Goal: Information Seeking & Learning: Understand process/instructions

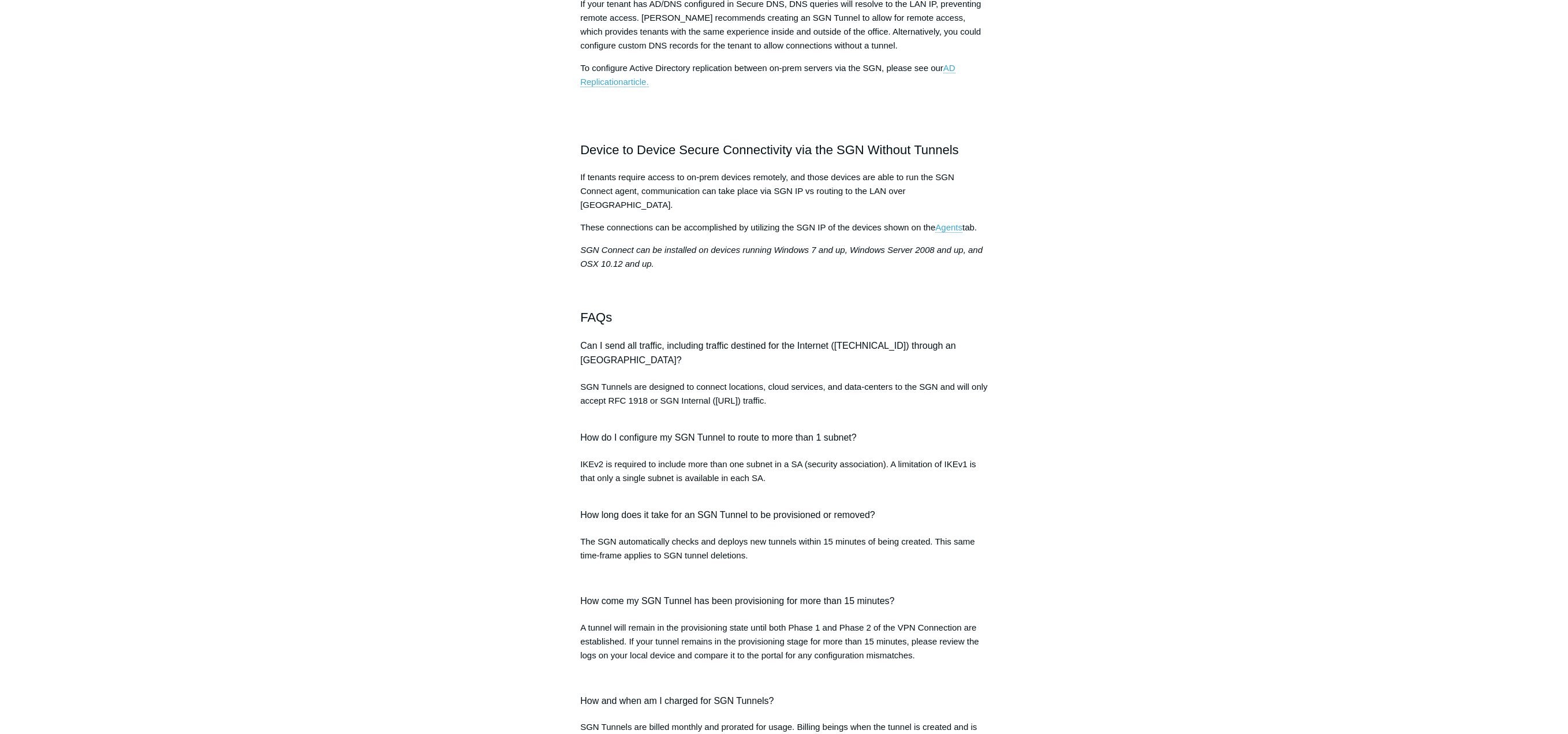
scroll to position [808, 0]
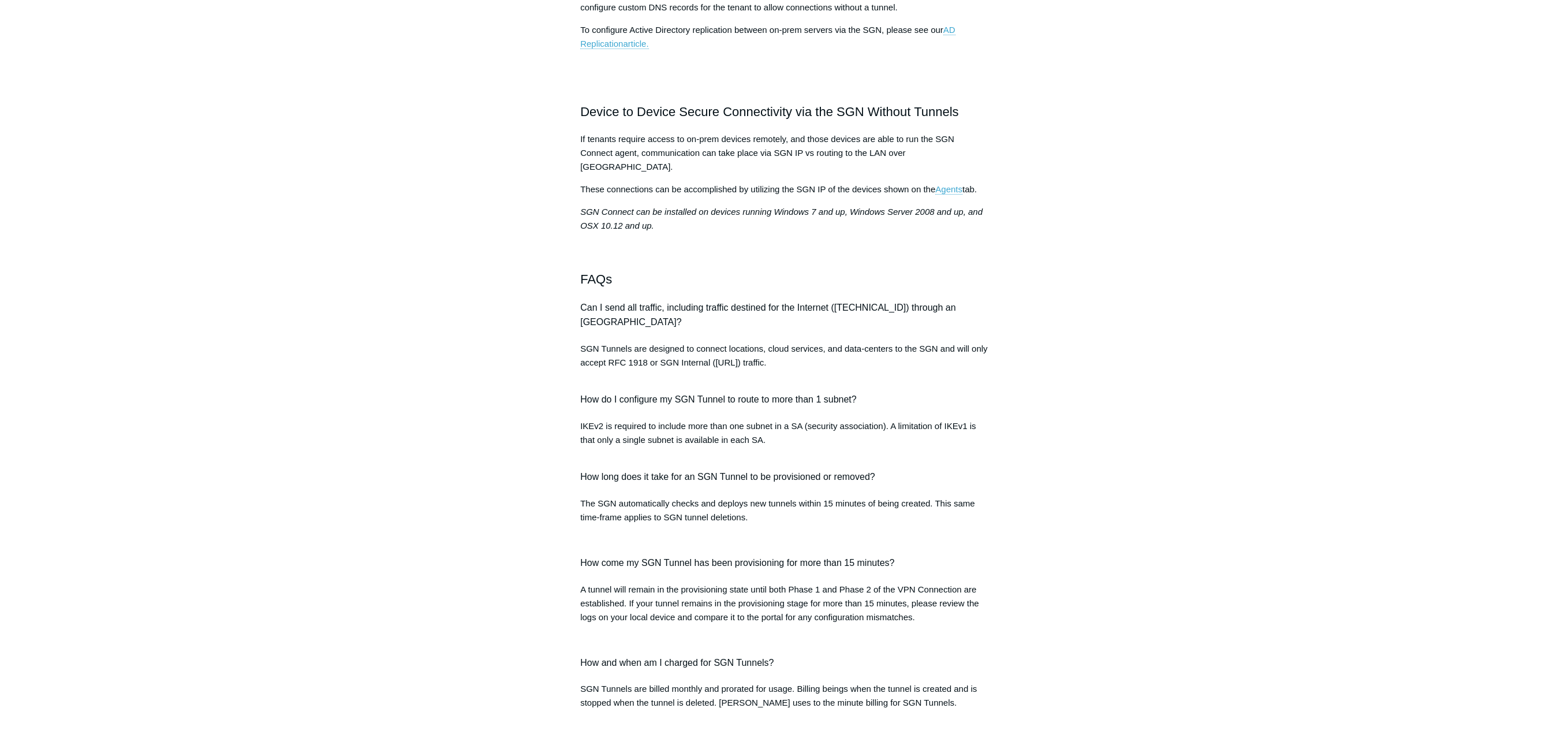
click at [707, 328] on span "Can I send all traffic, including traffic destined for the Internet (0.0.0.0/0)…" at bounding box center [767, 315] width 375 height 25
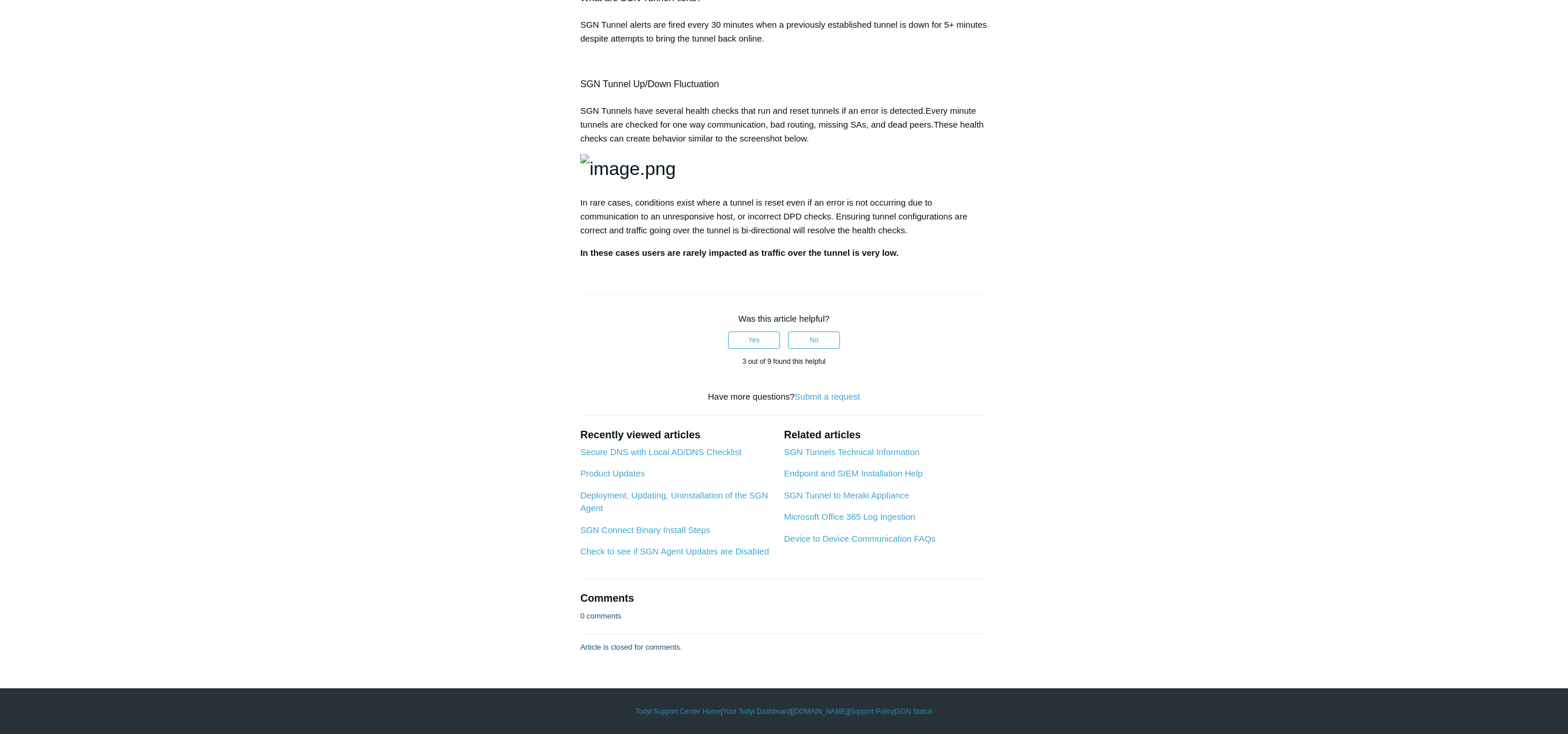
scroll to position [2028, 0]
click at [811, 497] on link "SGN Tunnel to Meraki Appliance" at bounding box center [846, 495] width 125 height 10
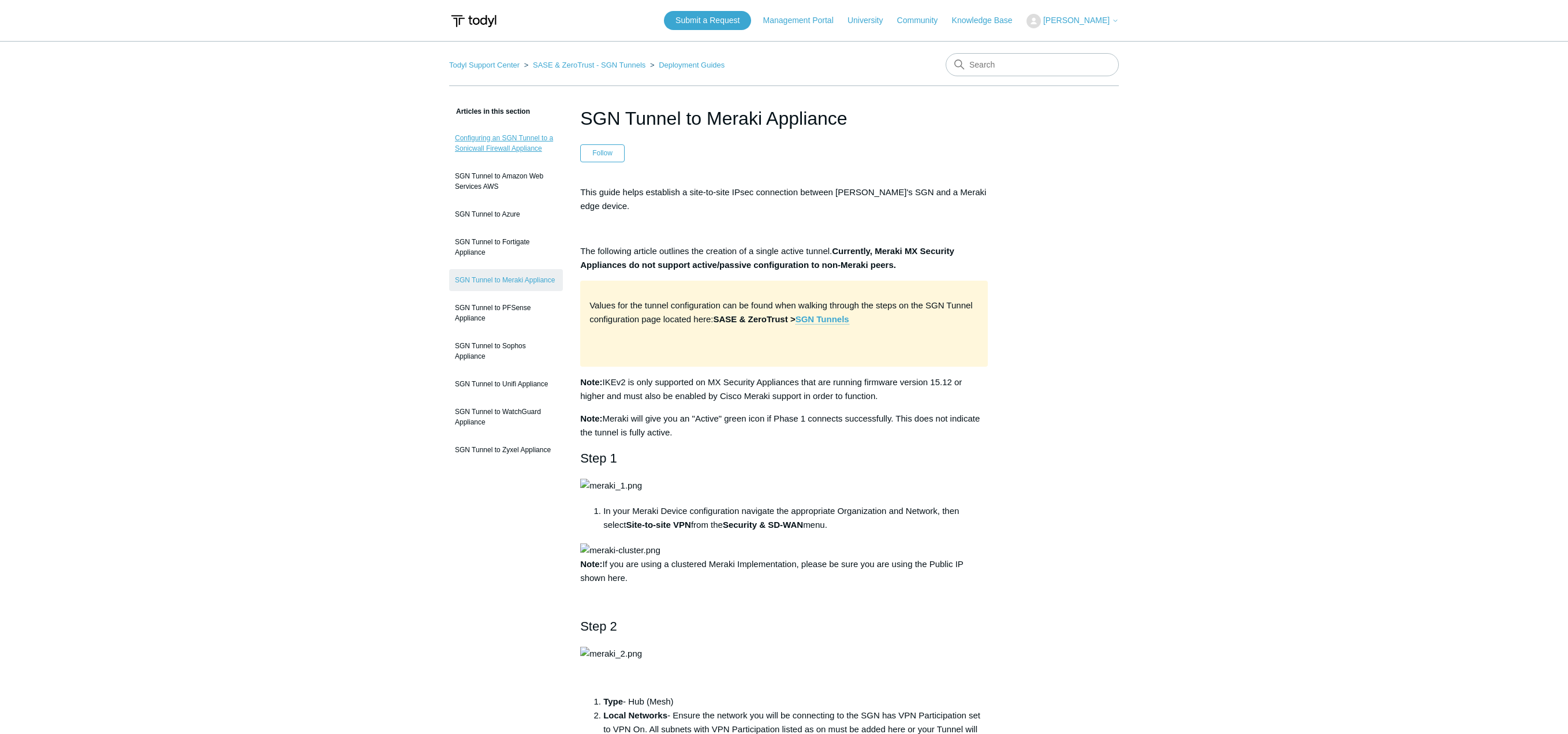
click at [497, 148] on link "Configuring an SGN Tunnel to a Sonicwall Firewall Appliance" at bounding box center [506, 143] width 114 height 33
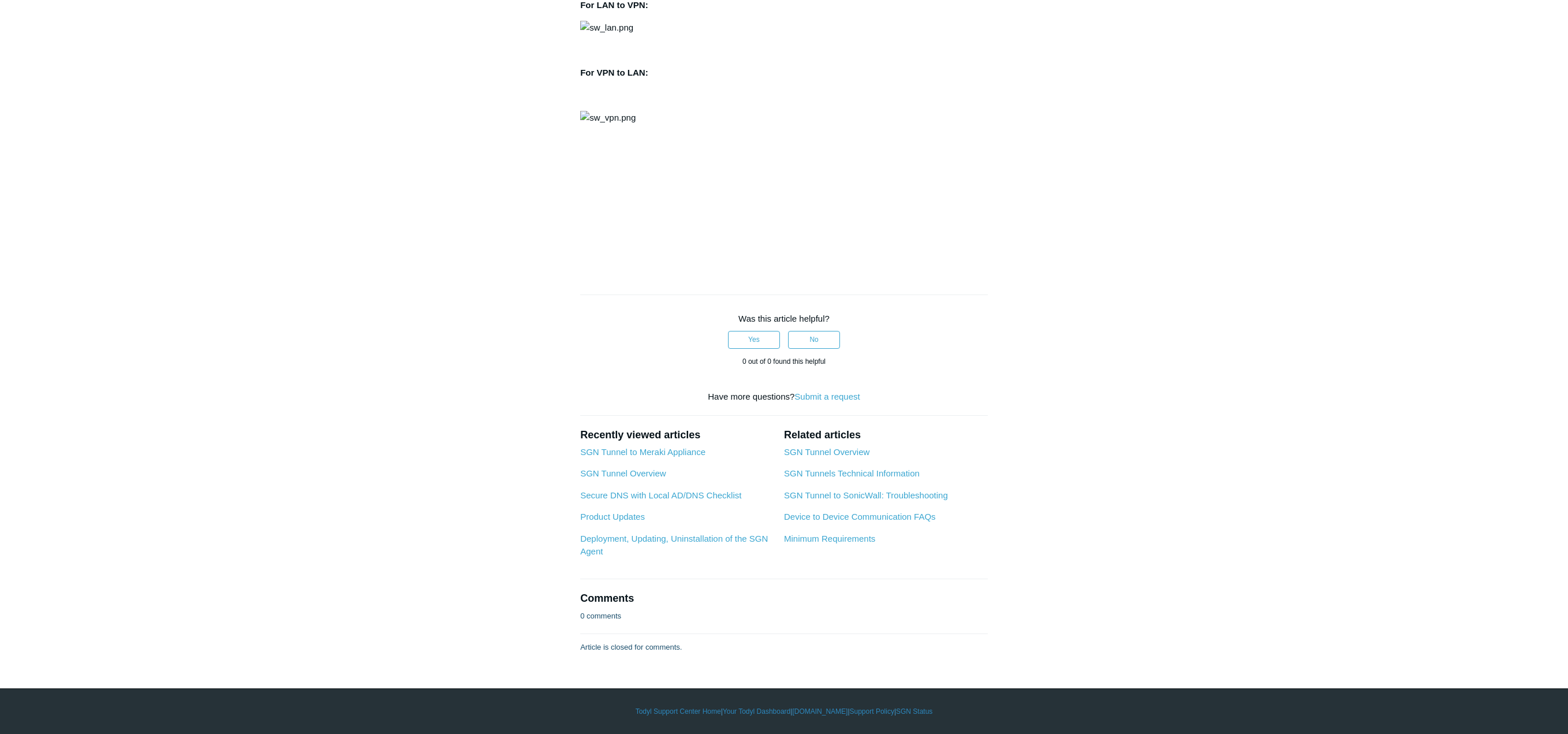
scroll to position [2582, 0]
